Goal: Information Seeking & Learning: Learn about a topic

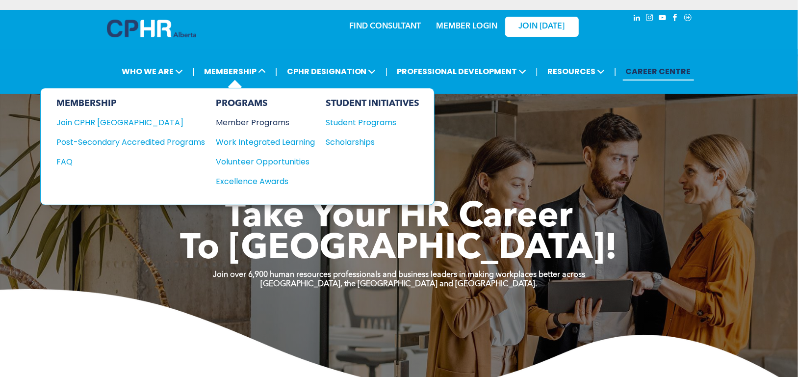
click at [260, 122] on div "Member Programs" at bounding box center [260, 122] width 89 height 12
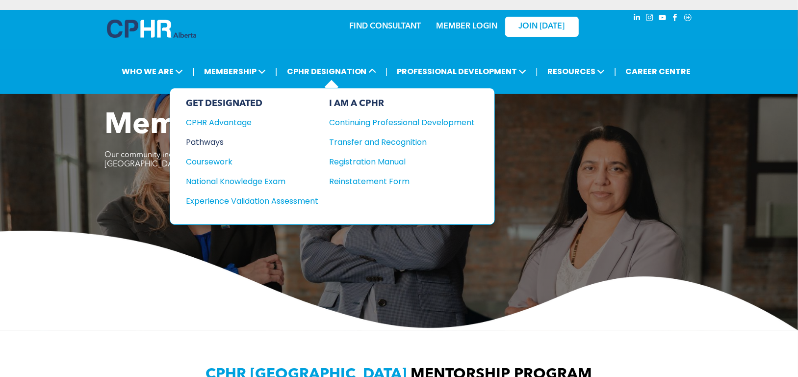
click at [203, 142] on div "Pathways" at bounding box center [245, 142] width 119 height 12
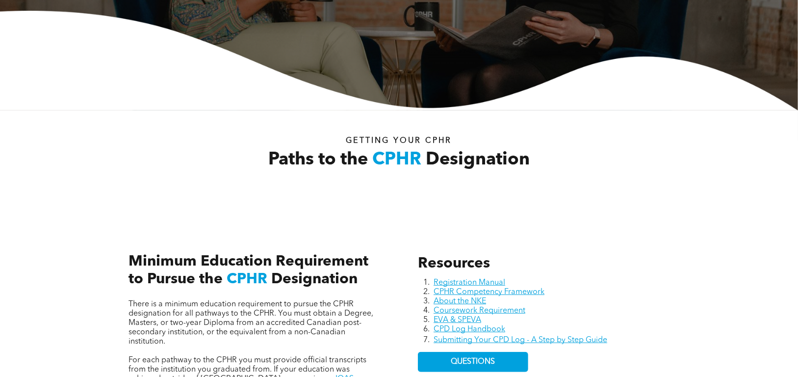
scroll to position [343, 0]
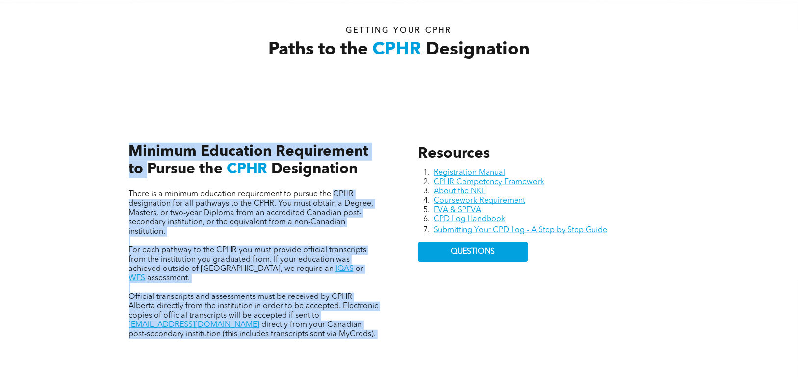
drag, startPoint x: 149, startPoint y: 165, endPoint x: 335, endPoint y: 196, distance: 188.5
click at [335, 196] on div "There is a minimum education requirement to pursue the CPHR designation for all…" at bounding box center [254, 231] width 267 height 232
click at [226, 230] on p "There is a minimum education requirement to pursue the CPHR designation for all…" at bounding box center [255, 213] width 252 height 47
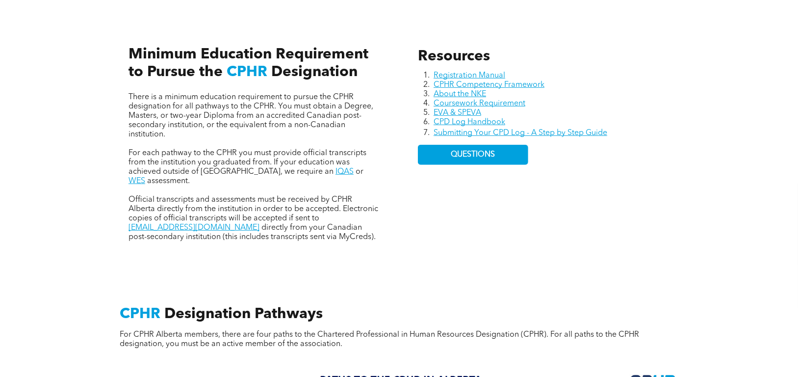
scroll to position [441, 0]
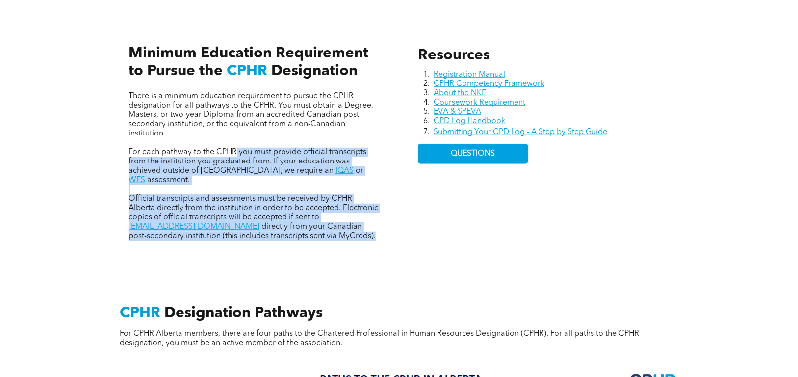
drag, startPoint x: 236, startPoint y: 153, endPoint x: 330, endPoint y: 227, distance: 119.4
click at [330, 227] on div "There is a minimum education requirement to pursue the CPHR designation for all…" at bounding box center [255, 166] width 252 height 149
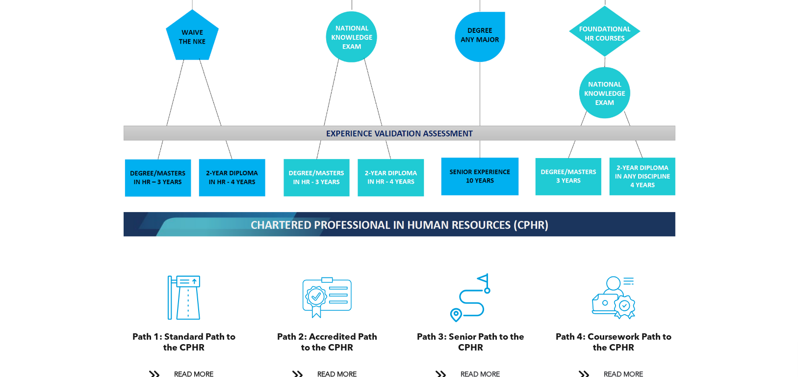
scroll to position [981, 0]
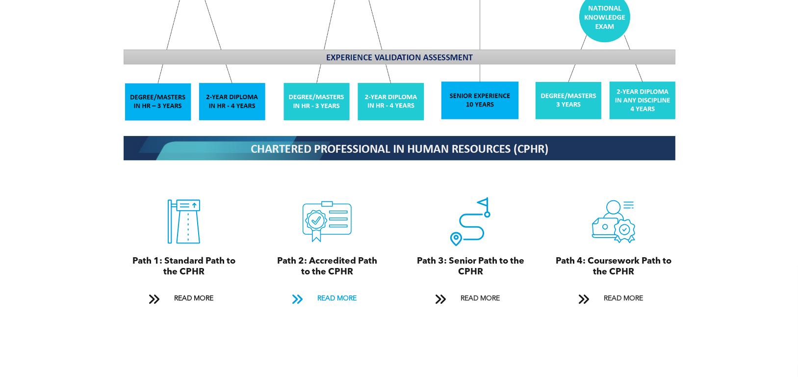
click at [329, 290] on span "READ MORE" at bounding box center [337, 299] width 46 height 18
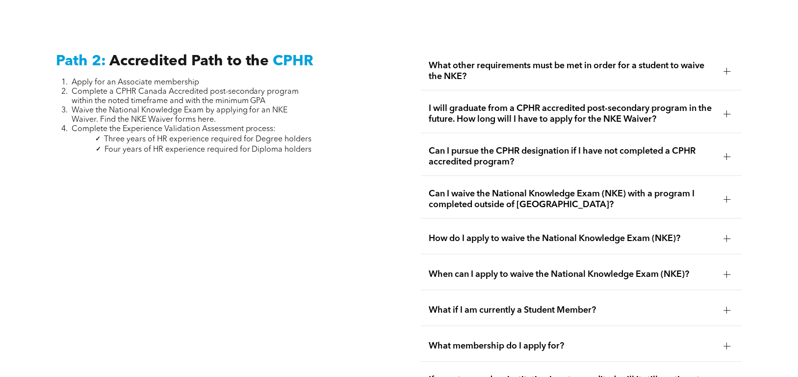
scroll to position [1570, 0]
drag, startPoint x: 58, startPoint y: 68, endPoint x: 296, endPoint y: 103, distance: 240.0
click at [296, 103] on ol "Apply for an Associate membership Complete a CPHR Canada Accredited post-second…" at bounding box center [184, 106] width 256 height 56
click at [296, 105] on li "Waive the National Knowledge Exam by applying for an NKE Waiver. Find the NKE W…" at bounding box center [192, 114] width 240 height 19
click at [727, 67] on div at bounding box center [727, 70] width 0 height 7
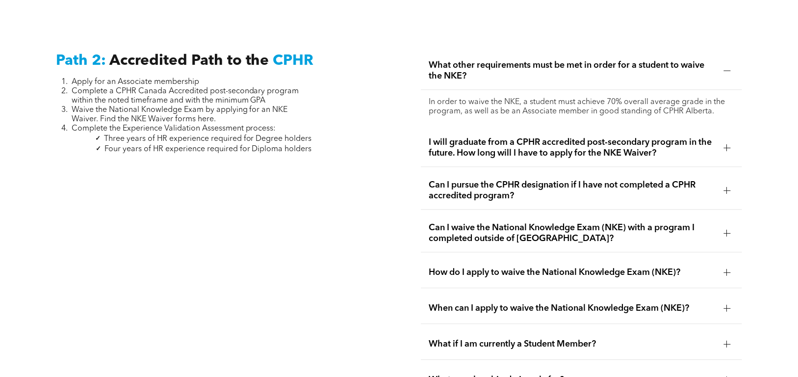
click at [727, 144] on div at bounding box center [727, 147] width 0 height 7
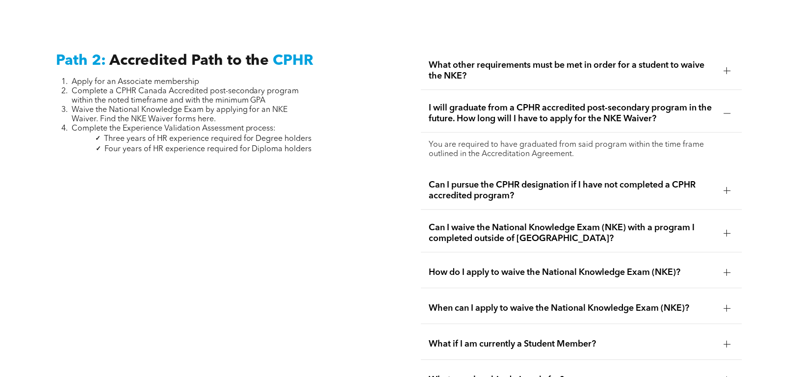
click at [729, 187] on div at bounding box center [727, 190] width 7 height 7
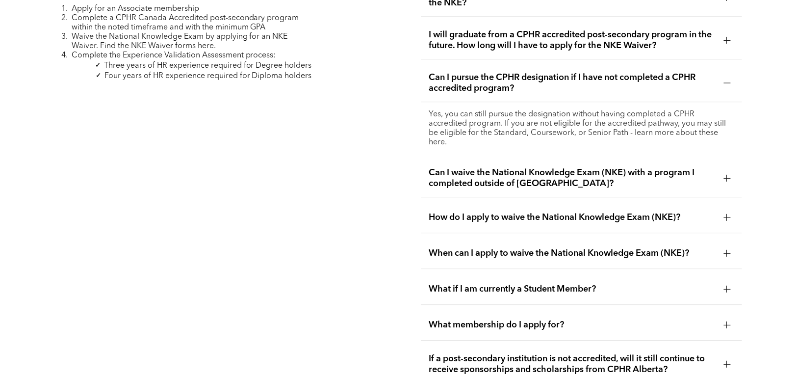
scroll to position [1668, 0]
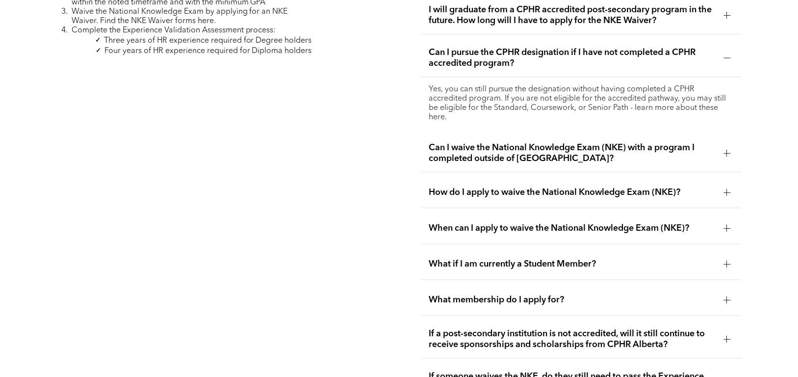
click at [729, 153] on div at bounding box center [727, 153] width 7 height 0
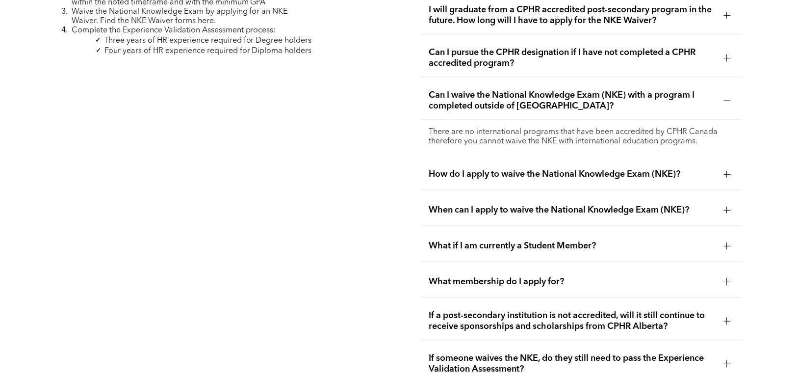
click at [728, 174] on div at bounding box center [727, 174] width 7 height 0
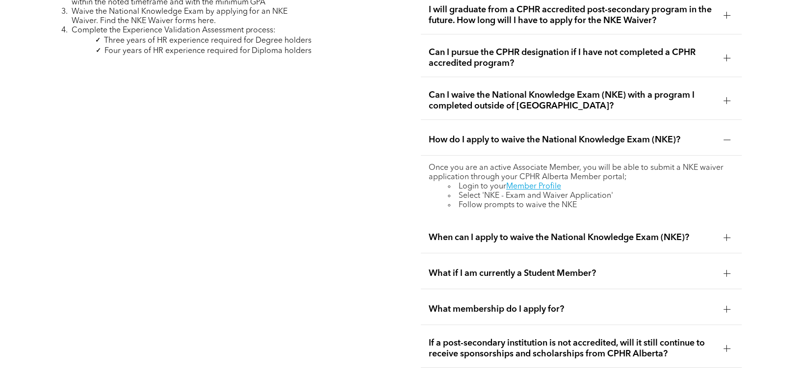
click at [725, 234] on div at bounding box center [727, 237] width 7 height 7
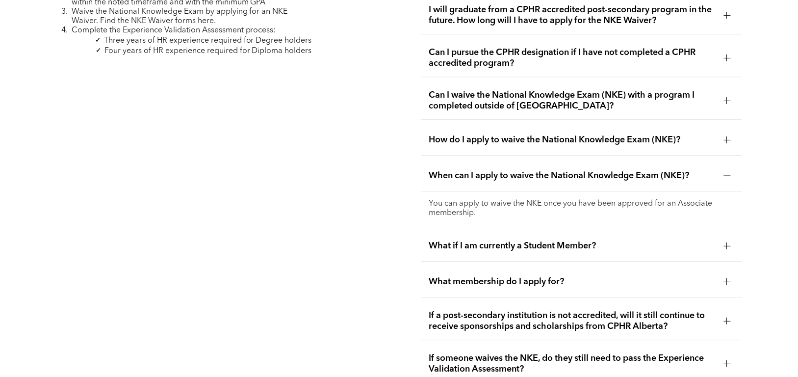
click at [726, 242] on div at bounding box center [727, 245] width 7 height 7
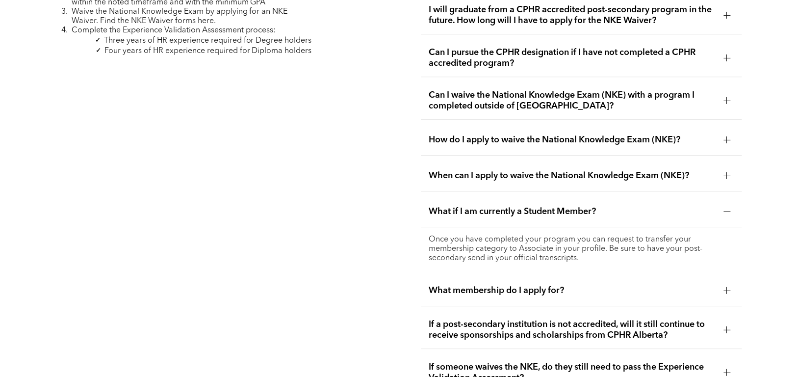
click at [727, 287] on div at bounding box center [727, 290] width 7 height 7
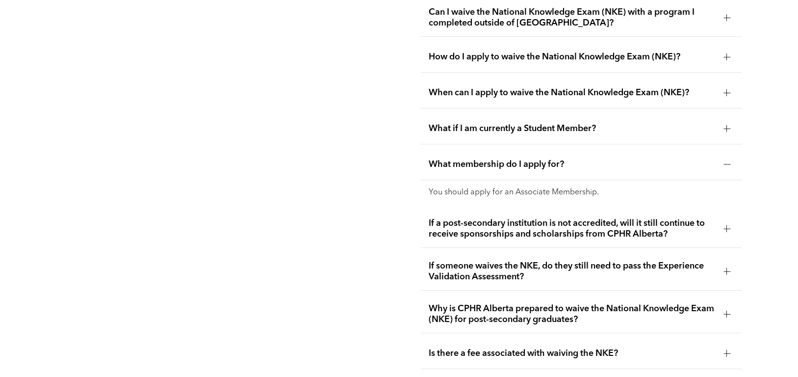
scroll to position [1766, 0]
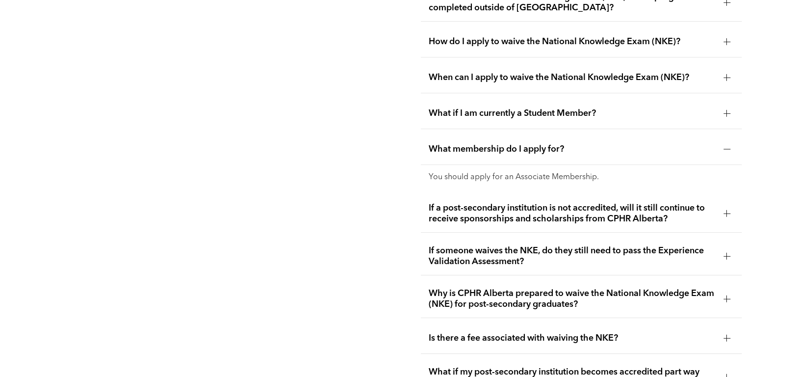
click at [727, 253] on div at bounding box center [727, 256] width 0 height 7
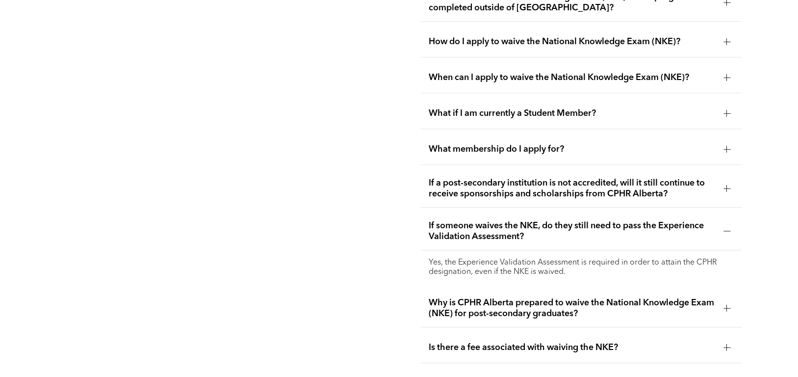
click at [726, 308] on div at bounding box center [727, 308] width 7 height 0
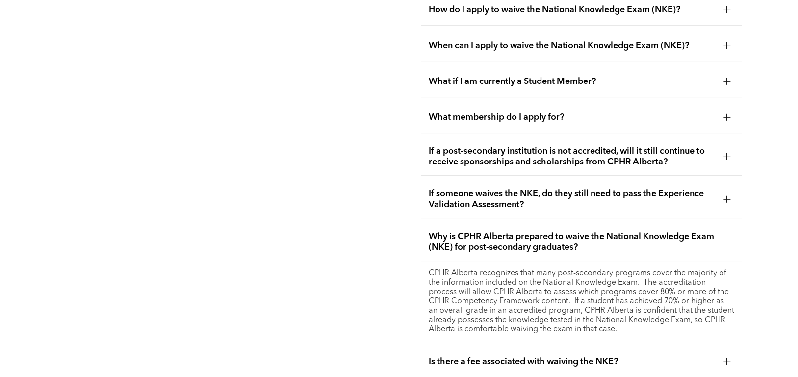
scroll to position [1864, 0]
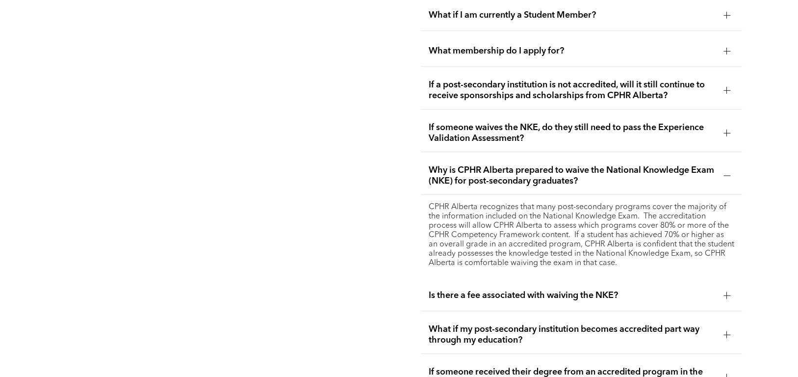
click at [727, 292] on div at bounding box center [727, 295] width 0 height 7
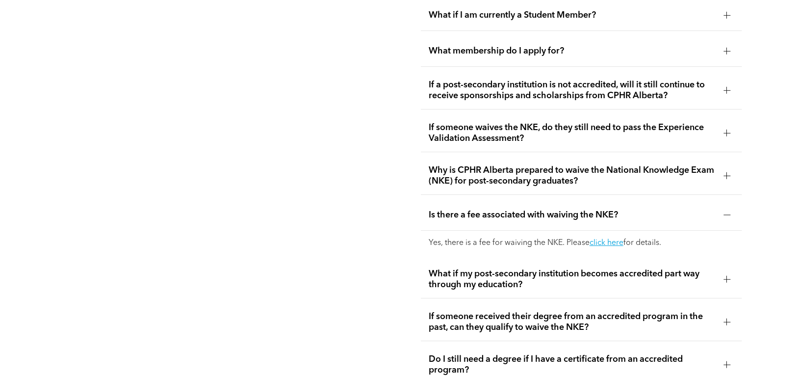
click at [727, 276] on div at bounding box center [727, 279] width 7 height 7
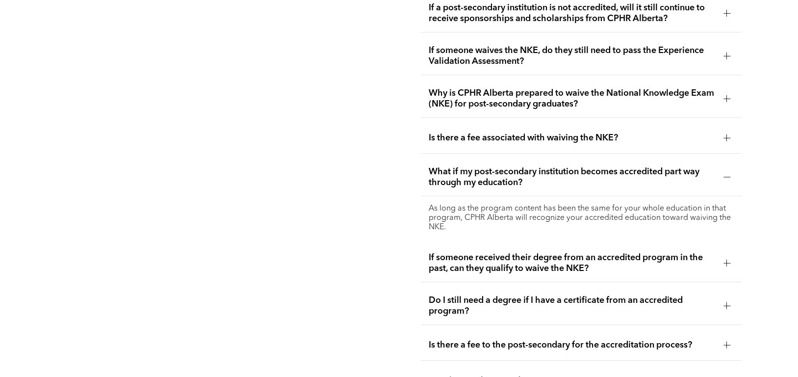
scroll to position [1963, 0]
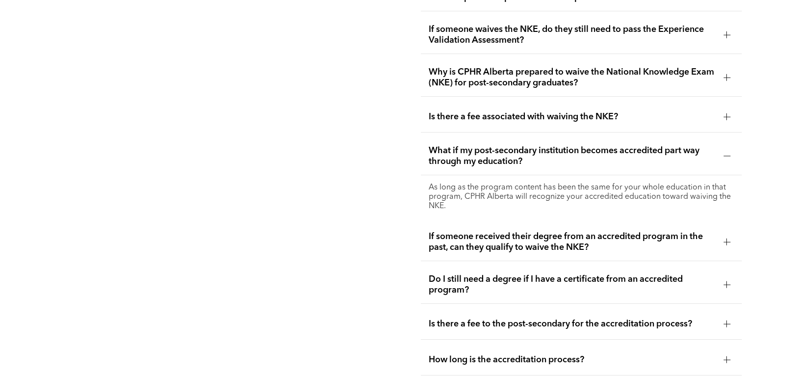
click at [727, 281] on div at bounding box center [727, 284] width 0 height 7
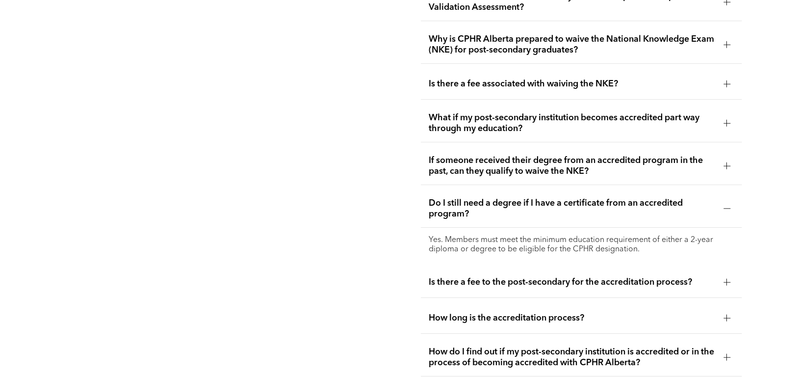
scroll to position [2061, 0]
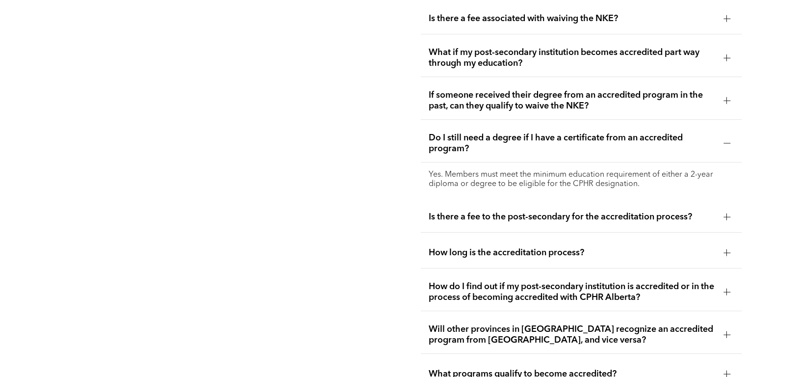
click at [727, 216] on div at bounding box center [727, 216] width 7 height 0
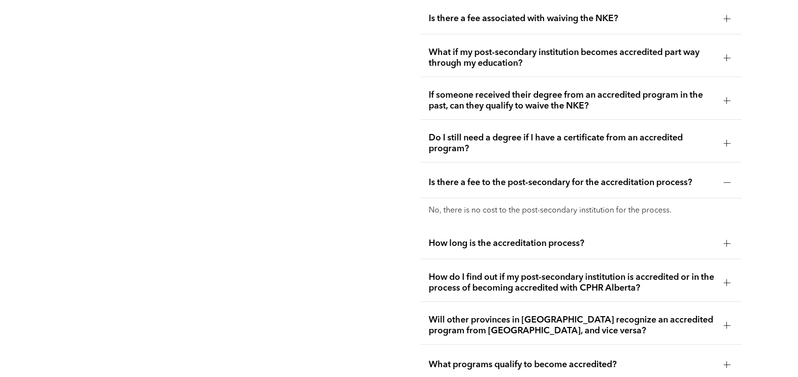
click at [726, 243] on div at bounding box center [727, 243] width 7 height 0
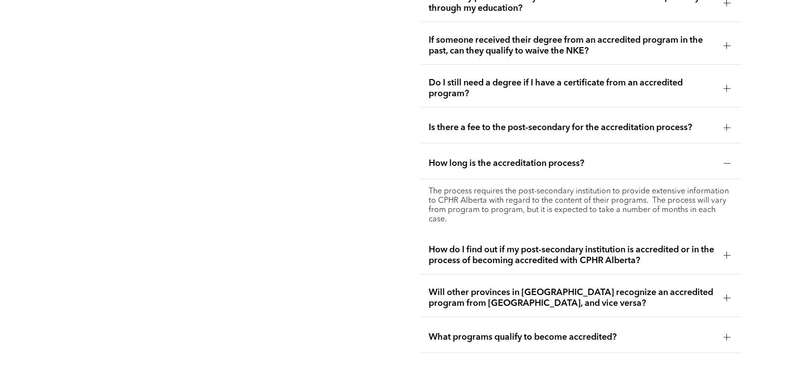
scroll to position [2159, 0]
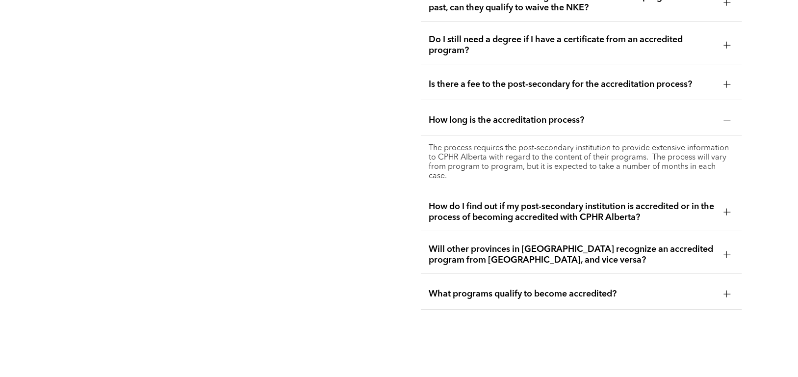
click at [726, 290] on div at bounding box center [727, 293] width 7 height 7
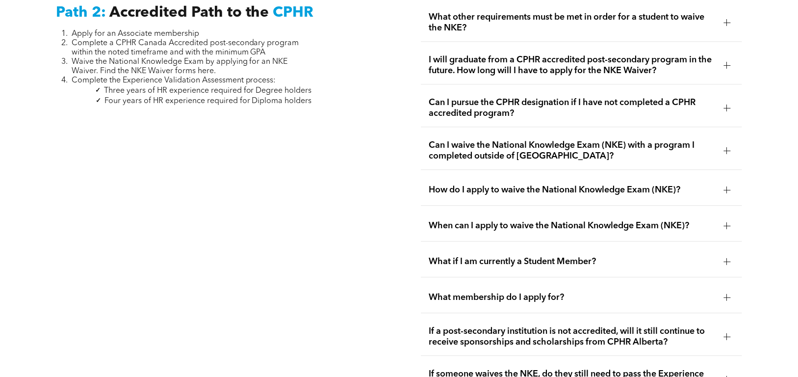
scroll to position [1668, 0]
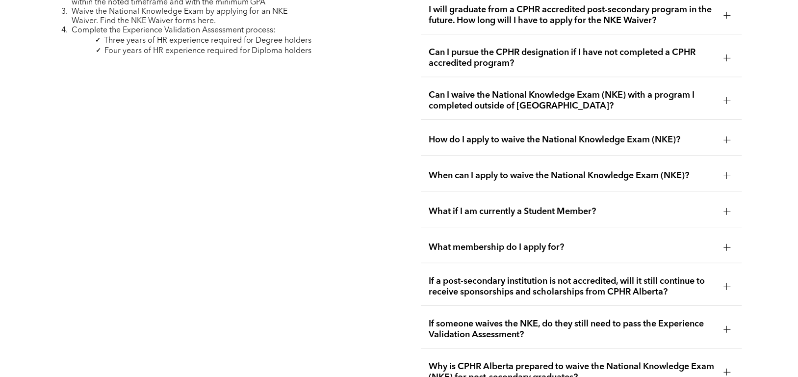
click at [725, 136] on div at bounding box center [727, 139] width 7 height 7
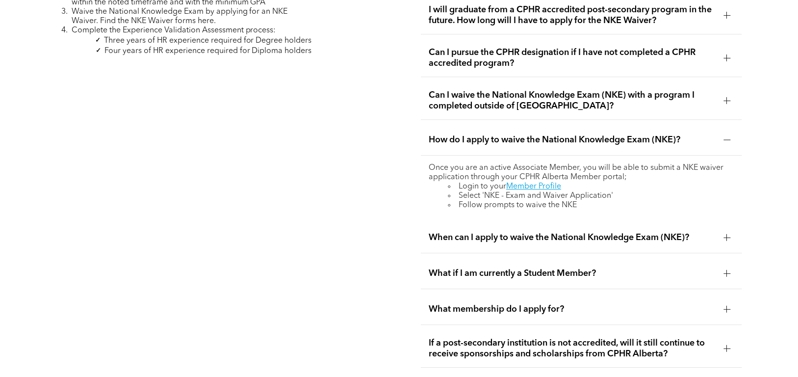
click at [727, 234] on div at bounding box center [727, 237] width 7 height 7
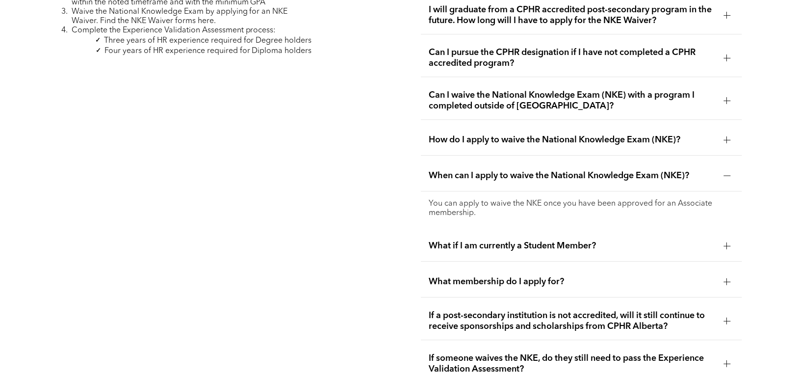
click at [726, 139] on div at bounding box center [727, 139] width 7 height 0
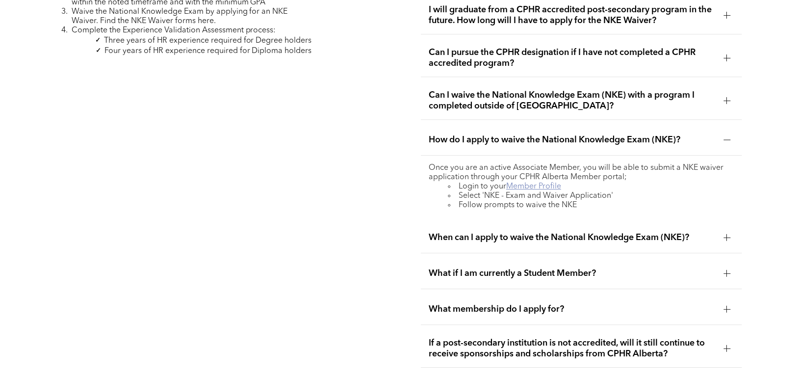
click at [539, 182] on link "Member Profile" at bounding box center [533, 186] width 55 height 8
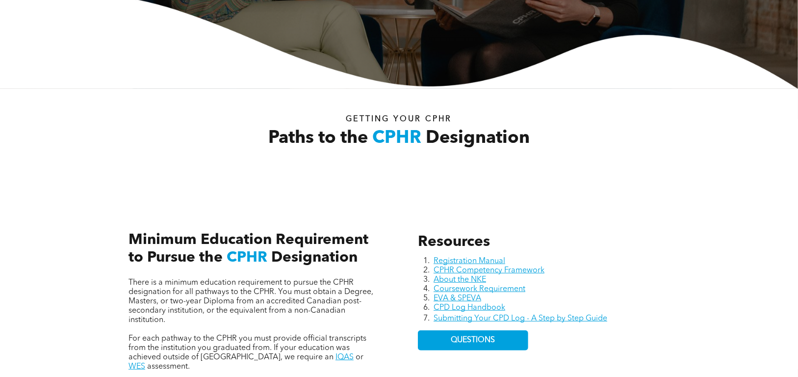
scroll to position [393, 0]
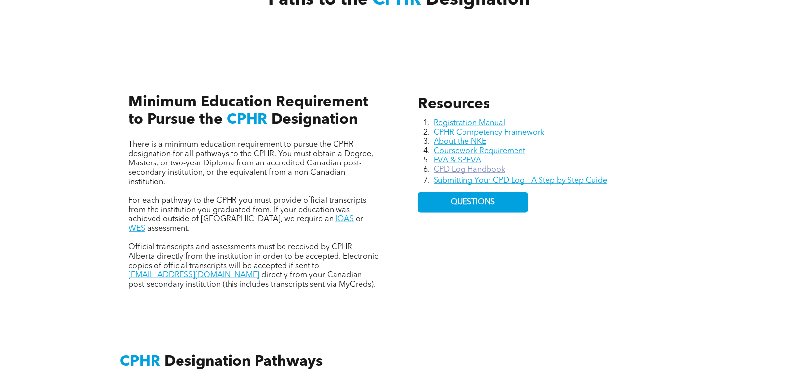
click at [460, 168] on link "CPD Log Handbook" at bounding box center [470, 170] width 72 height 8
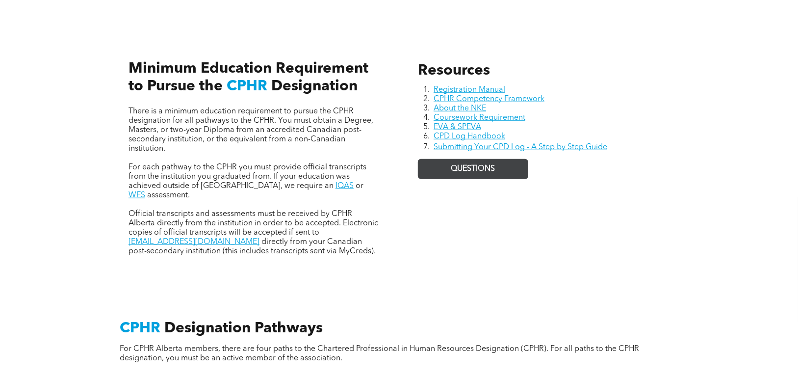
scroll to position [442, 0]
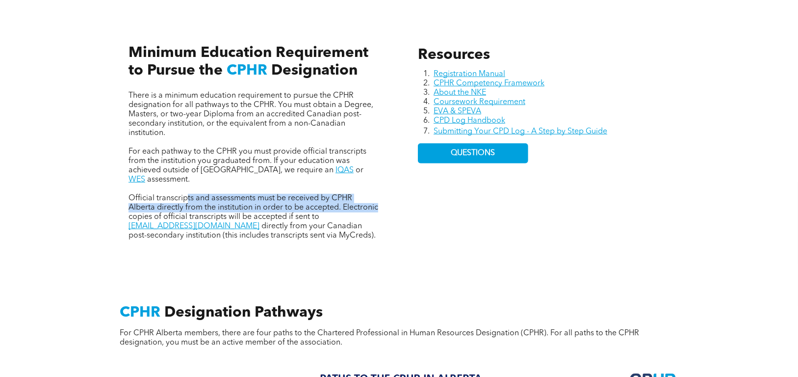
drag, startPoint x: 189, startPoint y: 184, endPoint x: 379, endPoint y: 198, distance: 190.3
click at [379, 198] on p "Official transcripts and assessments must be received by CPHR Alberta directly …" at bounding box center [255, 217] width 252 height 47
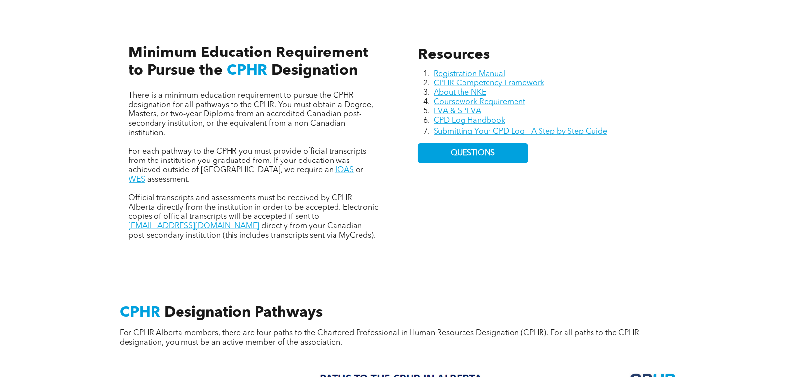
click at [130, 194] on span "Official transcripts and assessments must be received by CPHR Alberta directly …" at bounding box center [254, 207] width 250 height 26
drag, startPoint x: 129, startPoint y: 186, endPoint x: 193, endPoint y: 183, distance: 63.9
click at [193, 194] on span "Official transcripts and assessments must be received by CPHR Alberta directly …" at bounding box center [254, 207] width 250 height 26
copy span "Official transcripts"
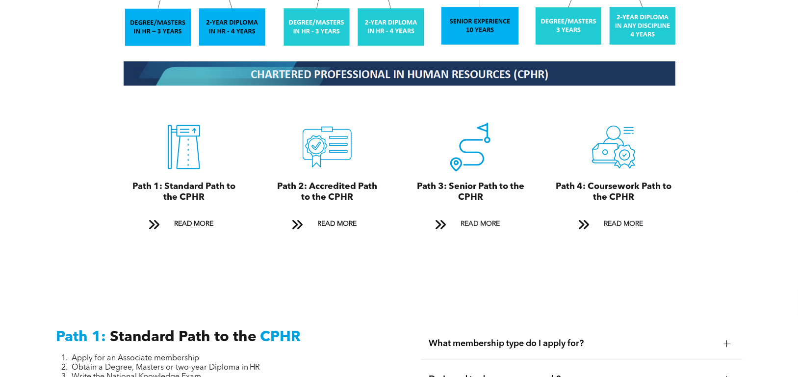
scroll to position [1080, 0]
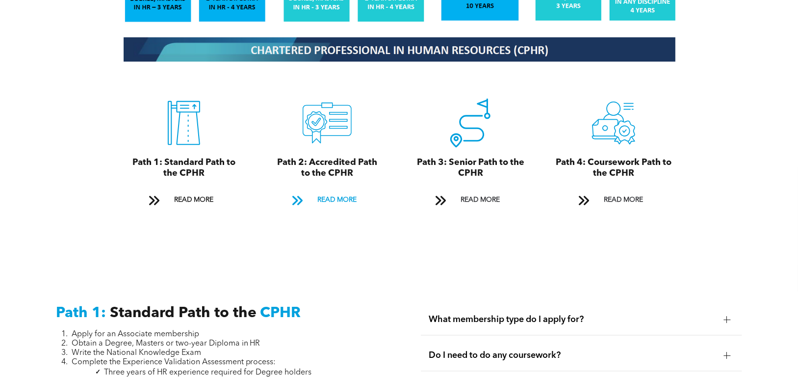
click at [332, 191] on span "READ MORE" at bounding box center [337, 200] width 46 height 18
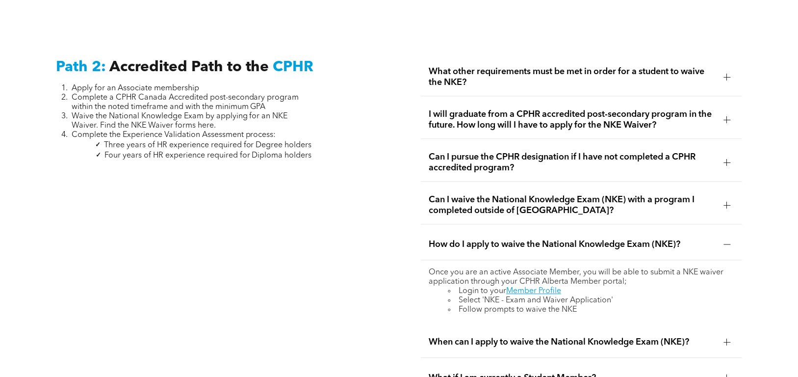
scroll to position [1570, 0]
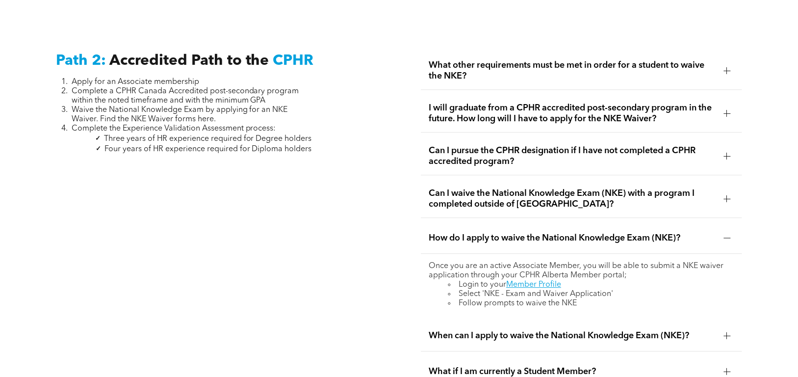
click at [727, 110] on div at bounding box center [727, 113] width 0 height 7
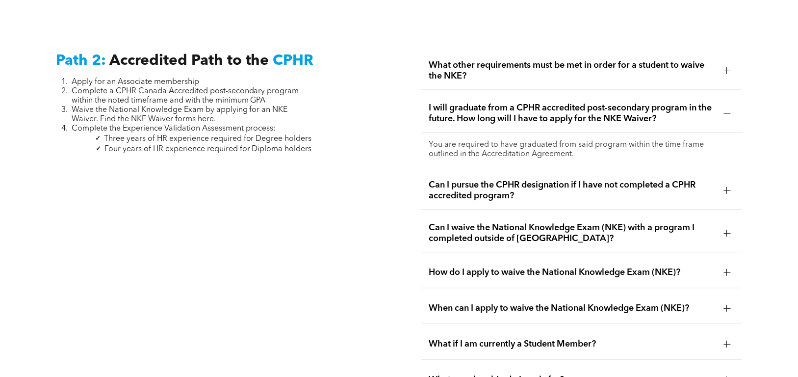
click at [727, 187] on div at bounding box center [727, 190] width 0 height 7
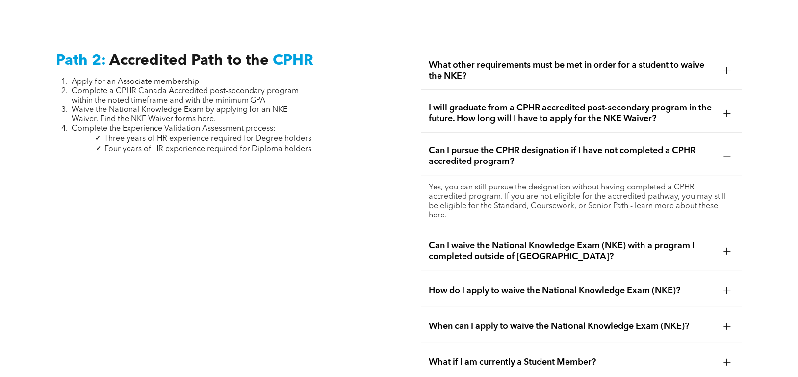
scroll to position [1619, 0]
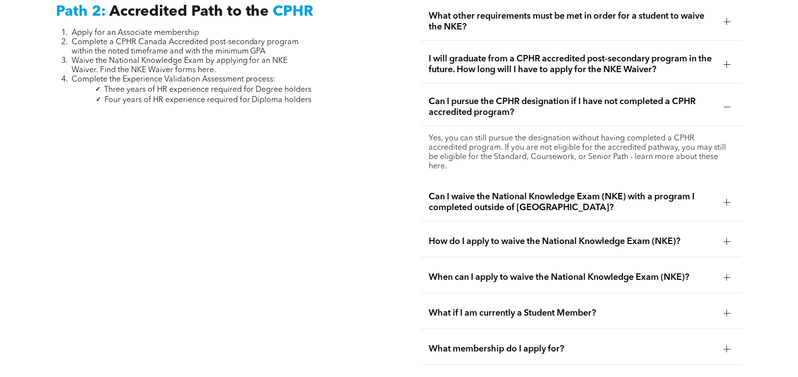
click at [725, 199] on div at bounding box center [727, 202] width 7 height 7
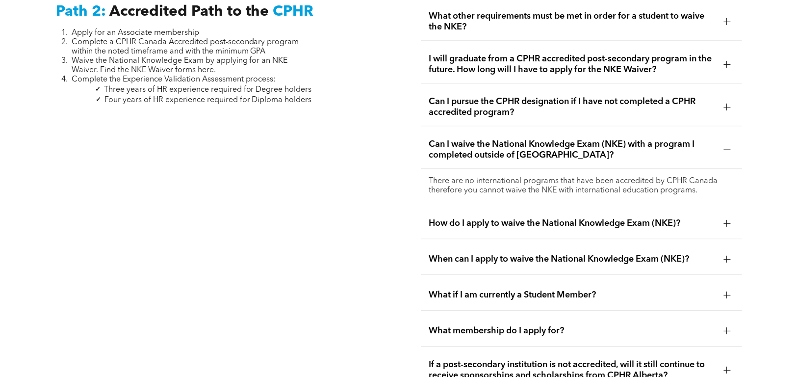
click at [730, 223] on div at bounding box center [727, 223] width 7 height 0
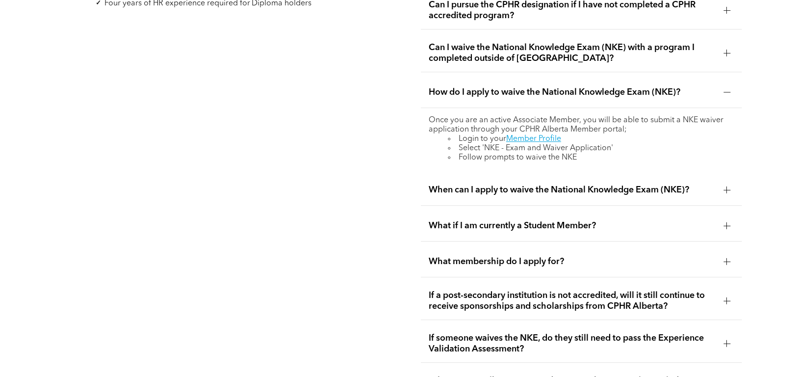
scroll to position [1717, 0]
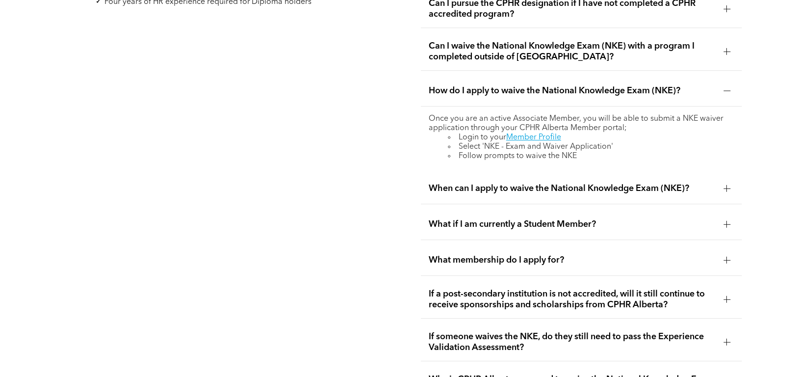
click at [727, 188] on div at bounding box center [727, 188] width 7 height 0
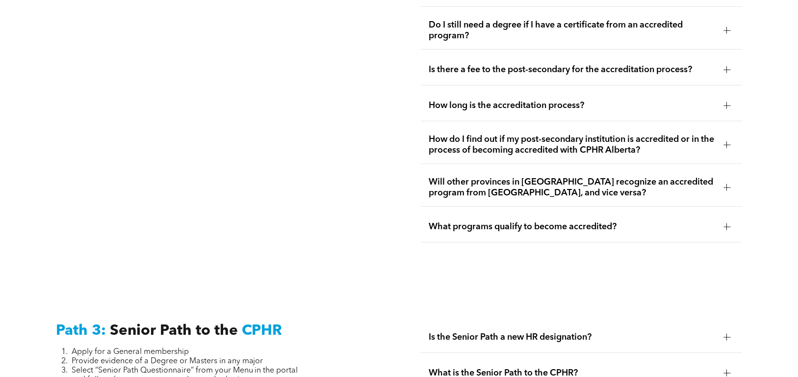
scroll to position [2257, 0]
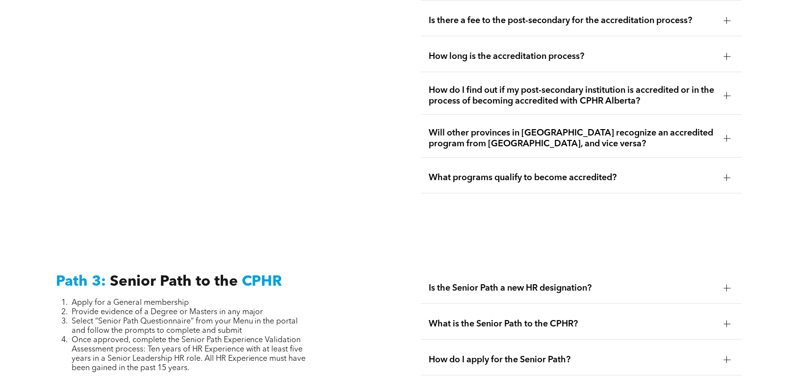
click at [728, 174] on div at bounding box center [727, 177] width 7 height 7
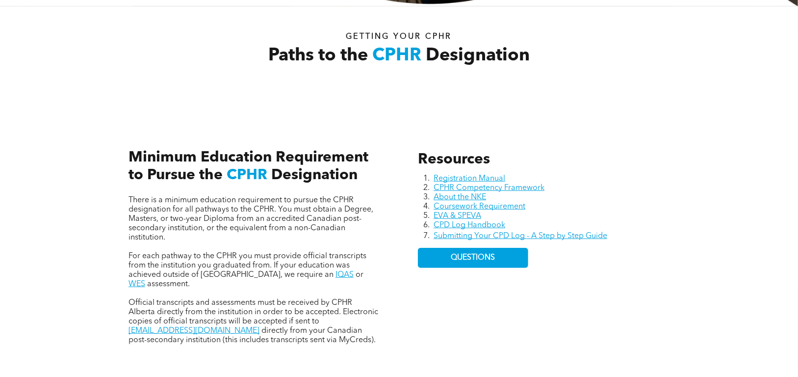
scroll to position [246, 0]
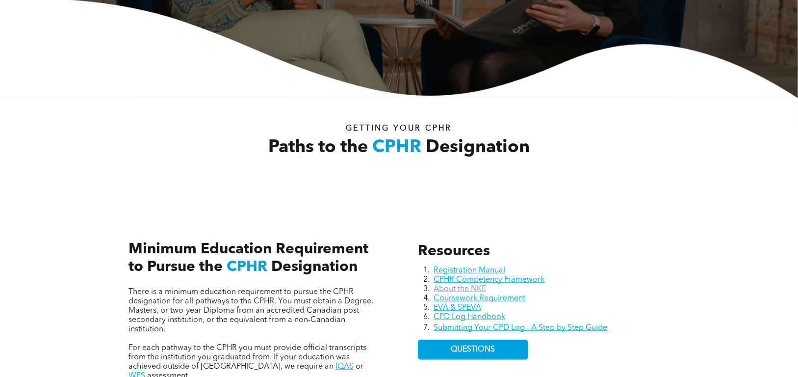
click at [467, 289] on link "About the NKE" at bounding box center [460, 289] width 52 height 8
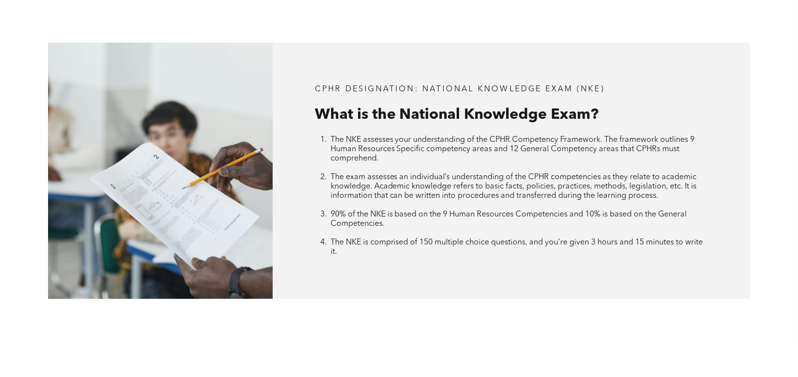
scroll to position [441, 0]
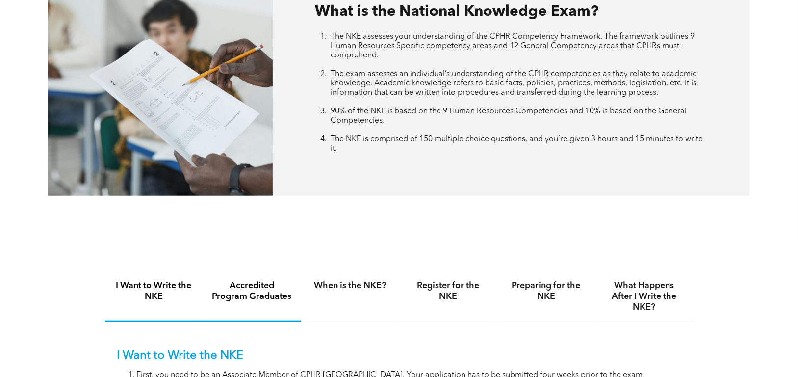
click at [253, 285] on h4 "Accredited Program Graduates" at bounding box center [252, 291] width 80 height 22
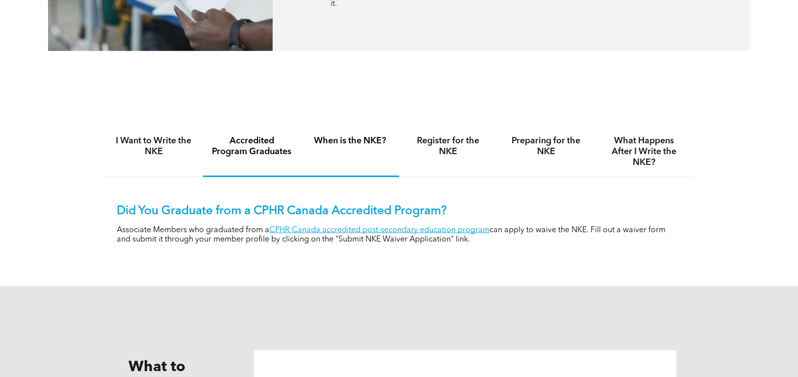
scroll to position [589, 0]
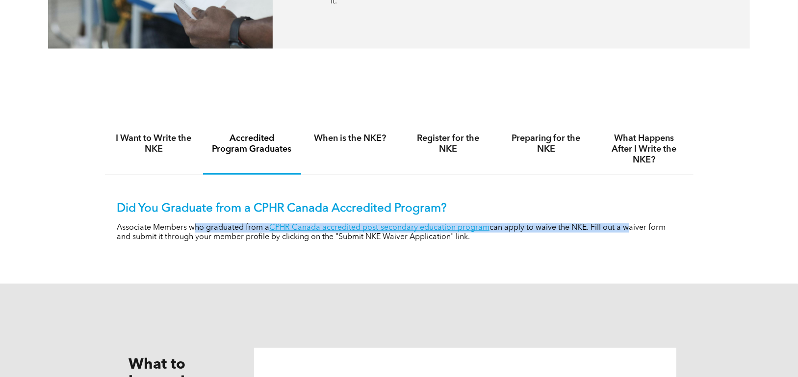
drag, startPoint x: 196, startPoint y: 227, endPoint x: 622, endPoint y: 224, distance: 426.8
click at [622, 224] on p "Associate Members who graduated from a CPHR Canada accredited post-secondary ed…" at bounding box center [399, 232] width 564 height 19
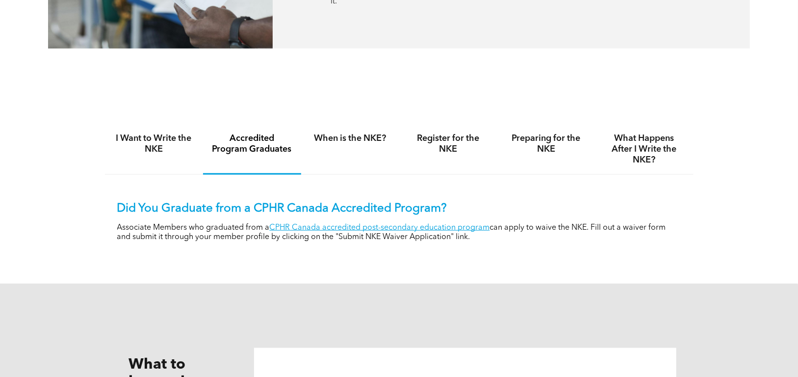
click at [508, 237] on p "Associate Members who graduated from a CPHR Canada accredited post-secondary ed…" at bounding box center [399, 232] width 564 height 19
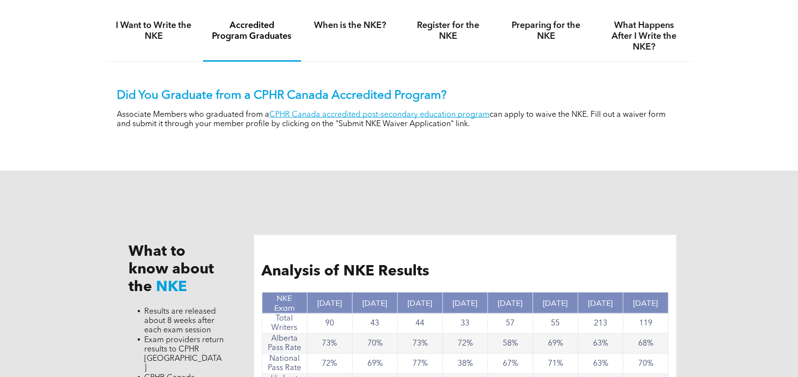
scroll to position [687, 0]
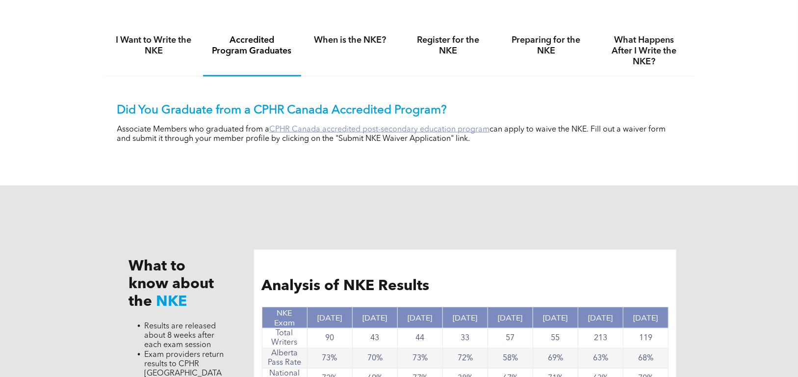
click at [424, 126] on link "CPHR Canada accredited post-secondary education program" at bounding box center [380, 130] width 220 height 8
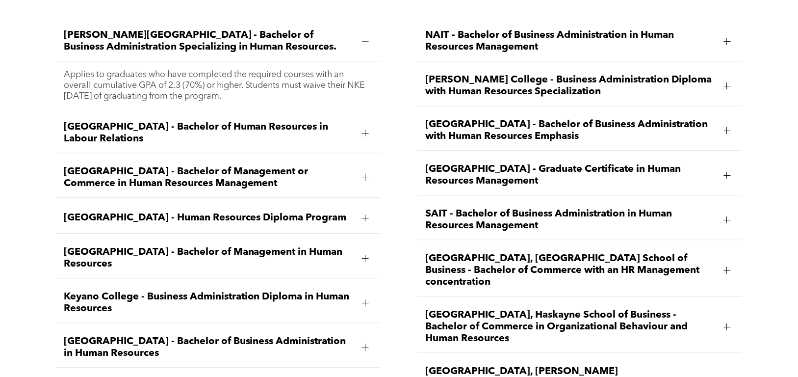
scroll to position [1472, 0]
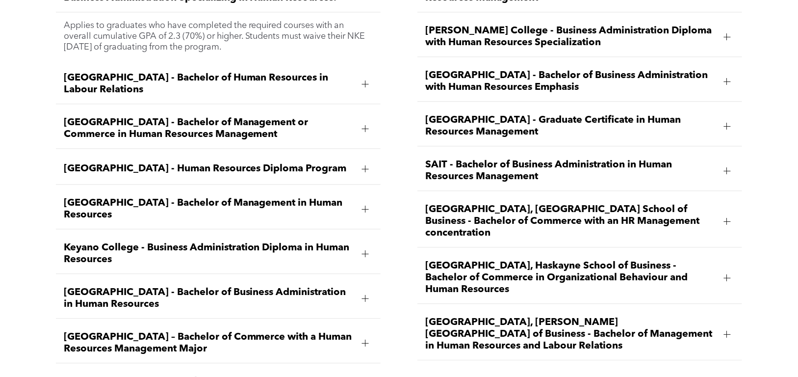
click at [730, 274] on div at bounding box center [727, 277] width 7 height 7
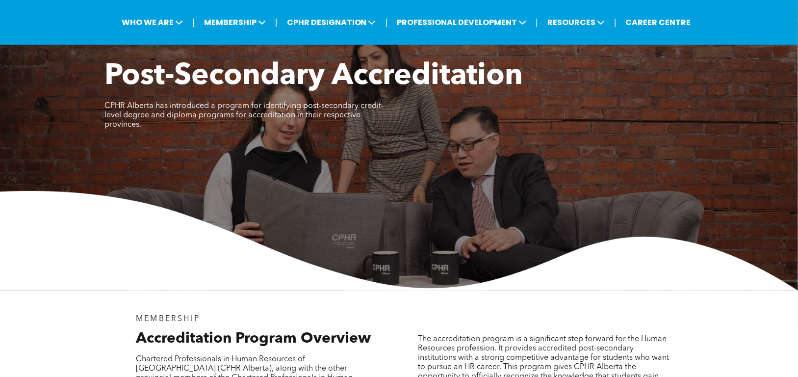
scroll to position [0, 0]
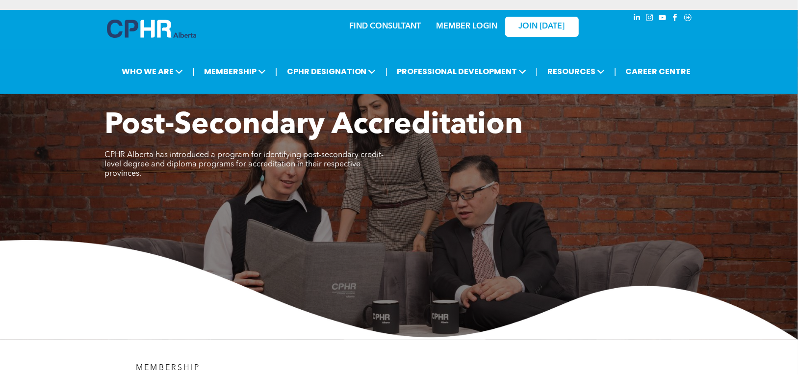
click at [450, 25] on link "MEMBER LOGIN" at bounding box center [466, 27] width 61 height 8
